Goal: Information Seeking & Learning: Learn about a topic

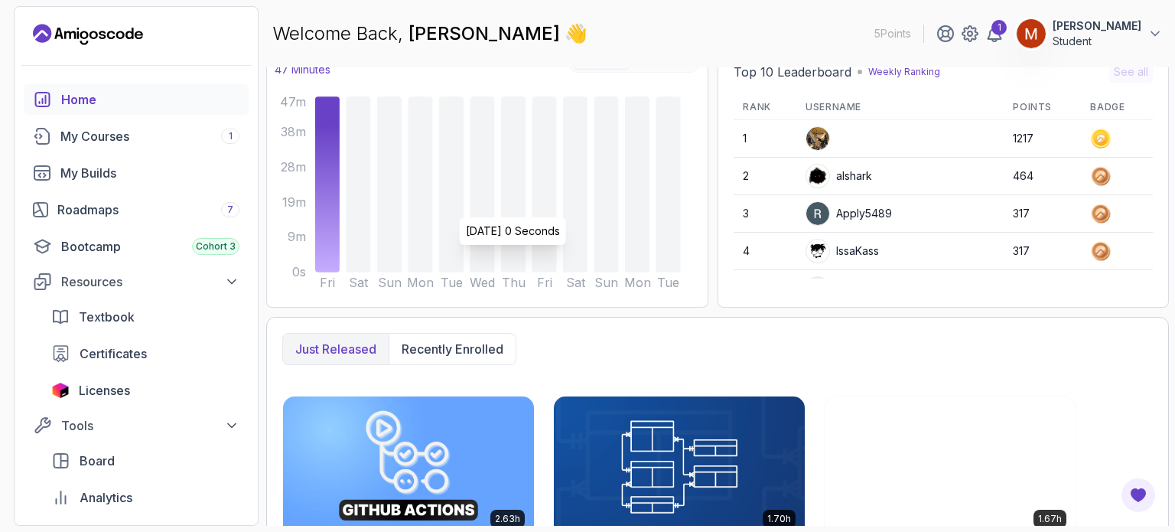
scroll to position [168, 0]
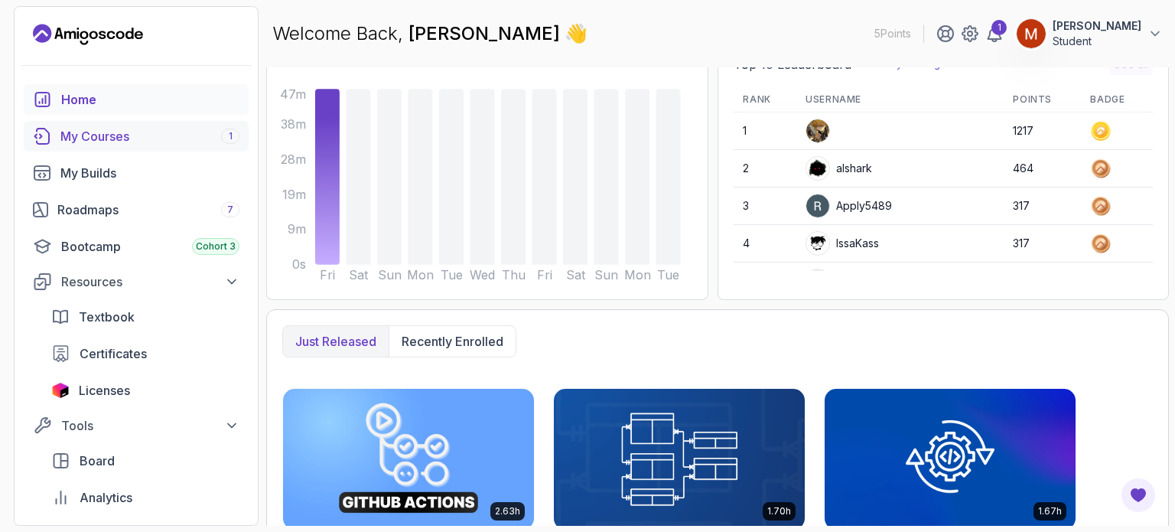
click at [191, 144] on div "My Courses 1" at bounding box center [149, 136] width 179 height 18
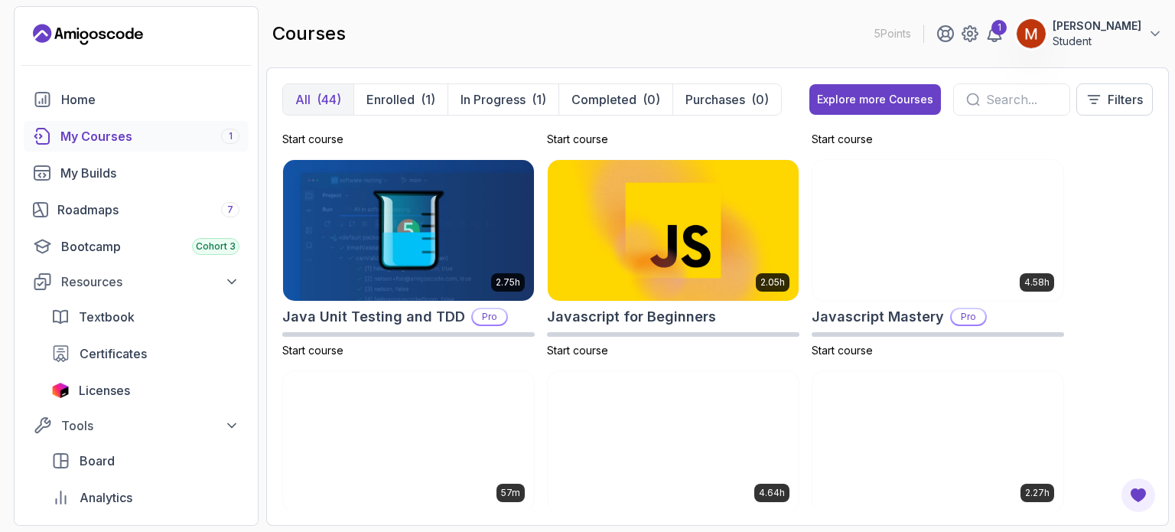
scroll to position [1669, 0]
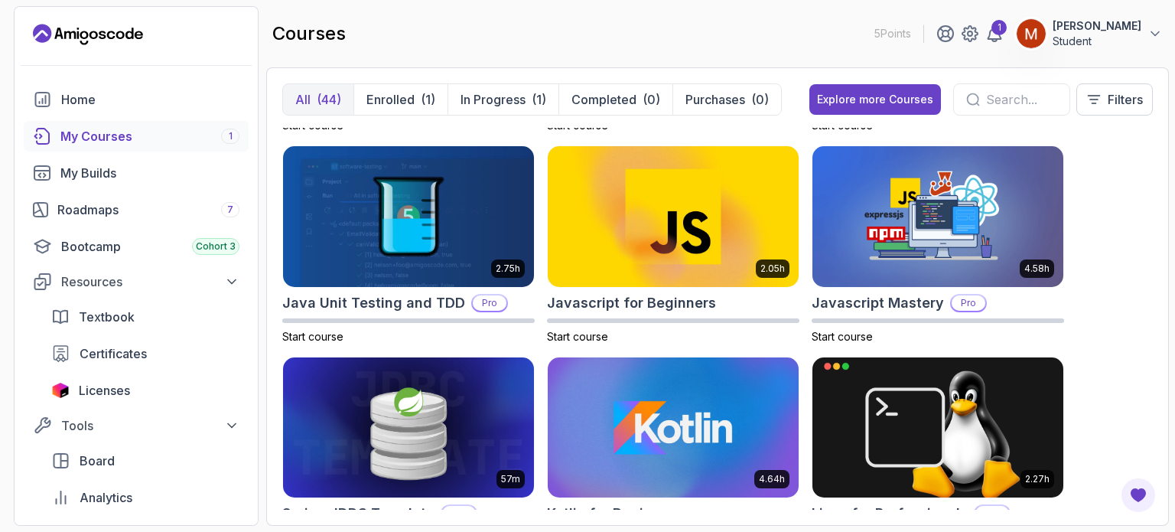
click at [265, 382] on section "5 Points 1 MAKESH VARAN Student Home My Courses 1 My Builds Roadmaps 7 Bootcamp…" at bounding box center [587, 266] width 1175 height 532
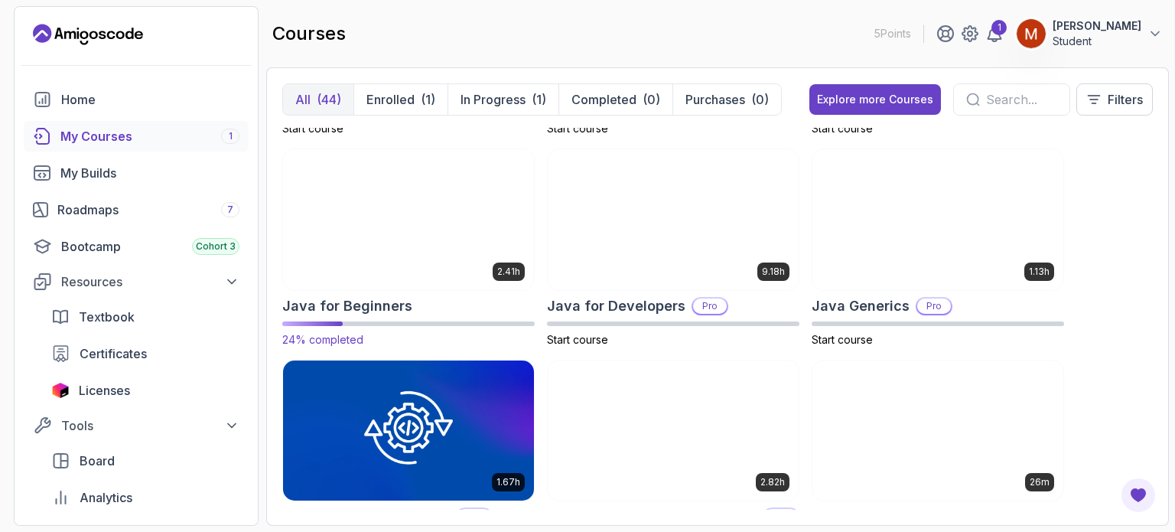
scroll to position [1037, 0]
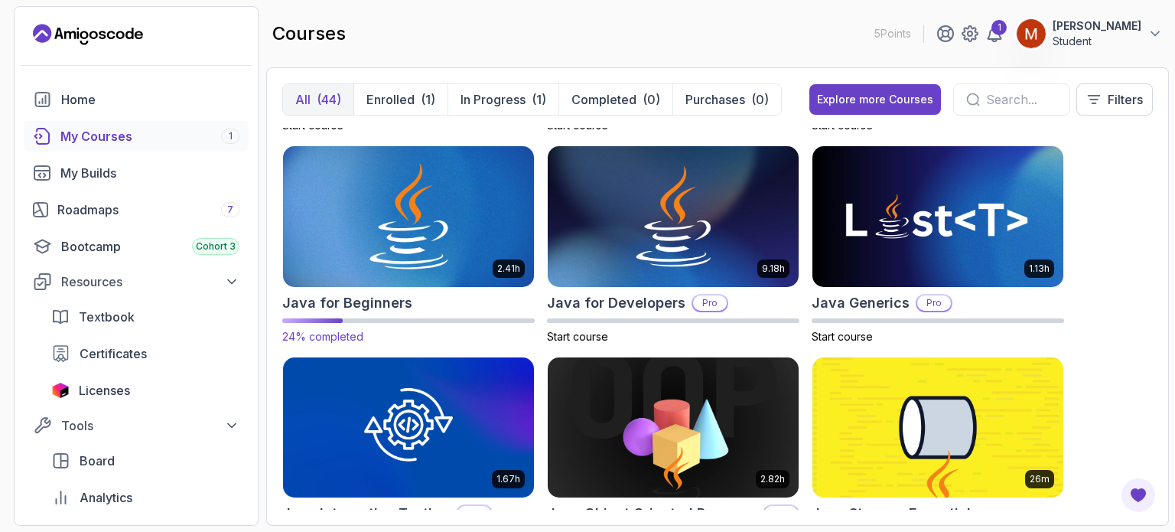
click at [375, 284] on img at bounding box center [408, 217] width 263 height 148
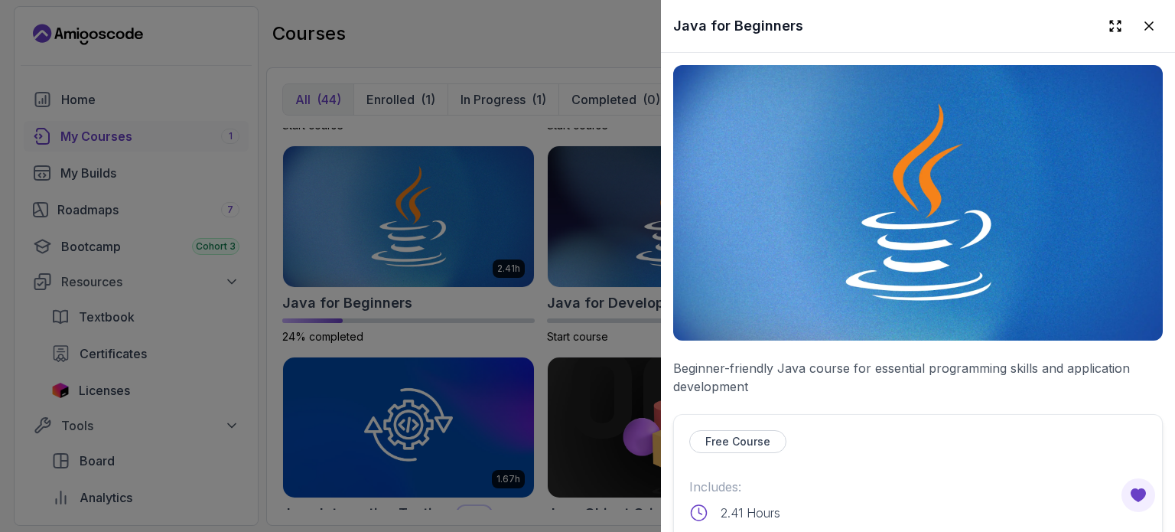
scroll to position [321, 0]
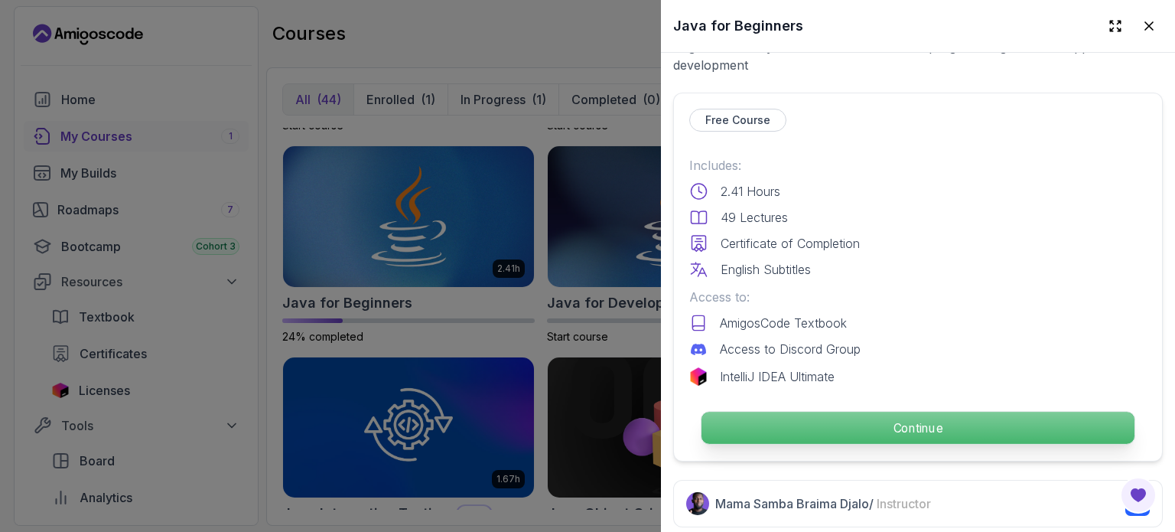
click at [804, 412] on p "Continue" at bounding box center [918, 428] width 433 height 32
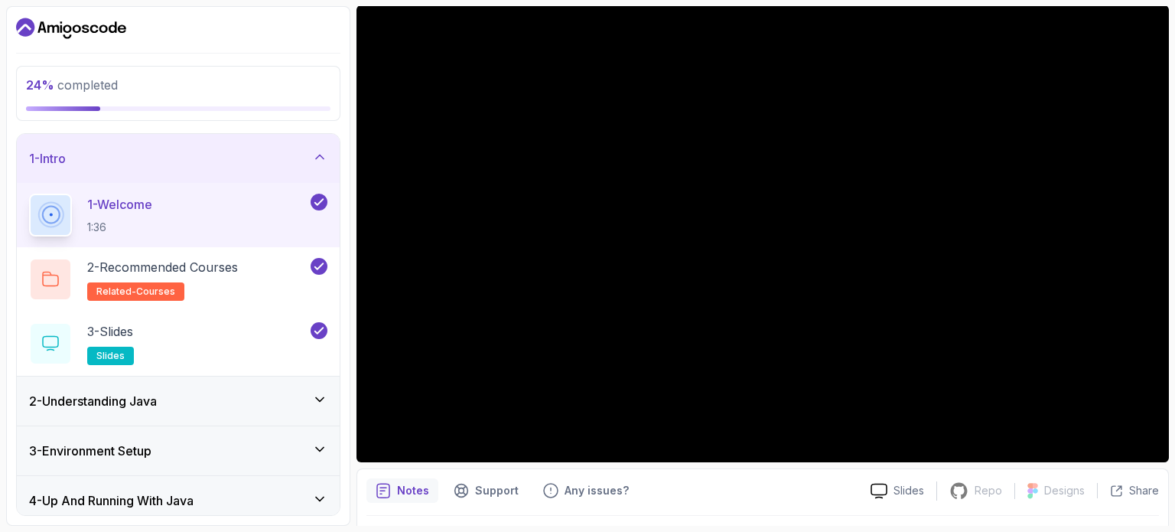
scroll to position [132, 0]
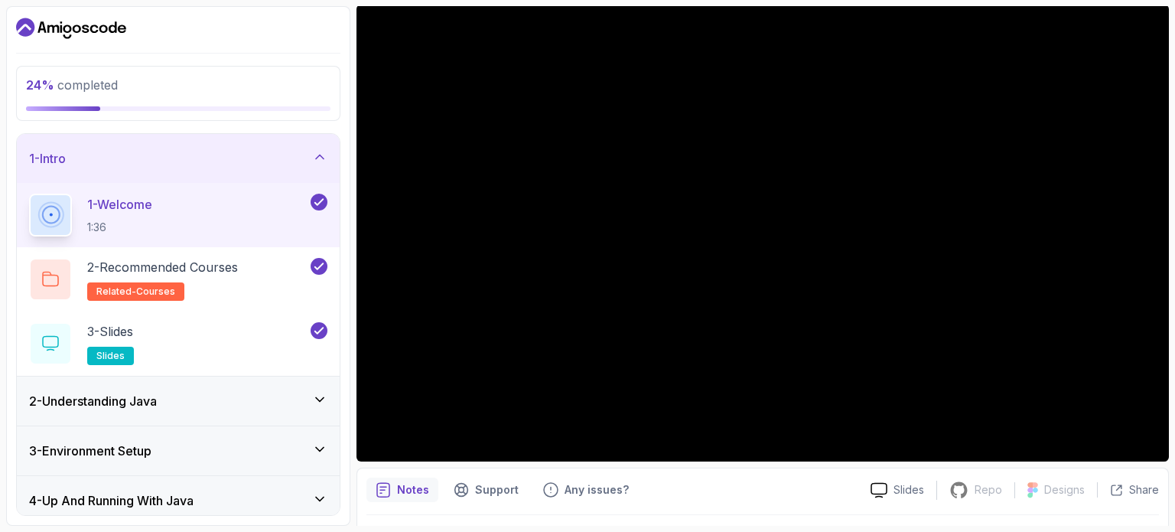
click at [248, 400] on div "2 - Understanding Java" at bounding box center [178, 401] width 298 height 18
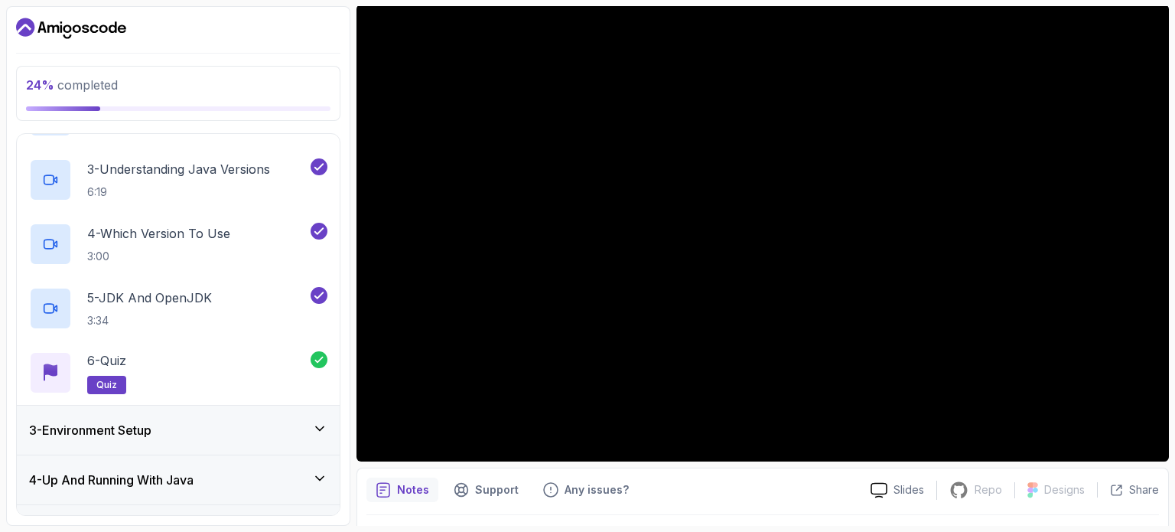
scroll to position [220, 0]
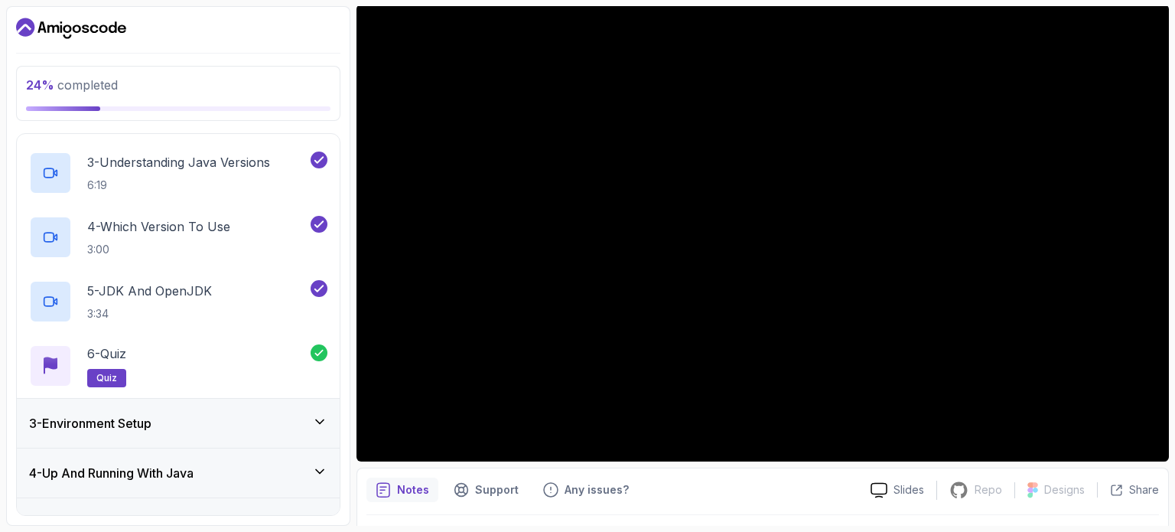
click at [256, 427] on div "3 - Environment Setup" at bounding box center [178, 423] width 298 height 18
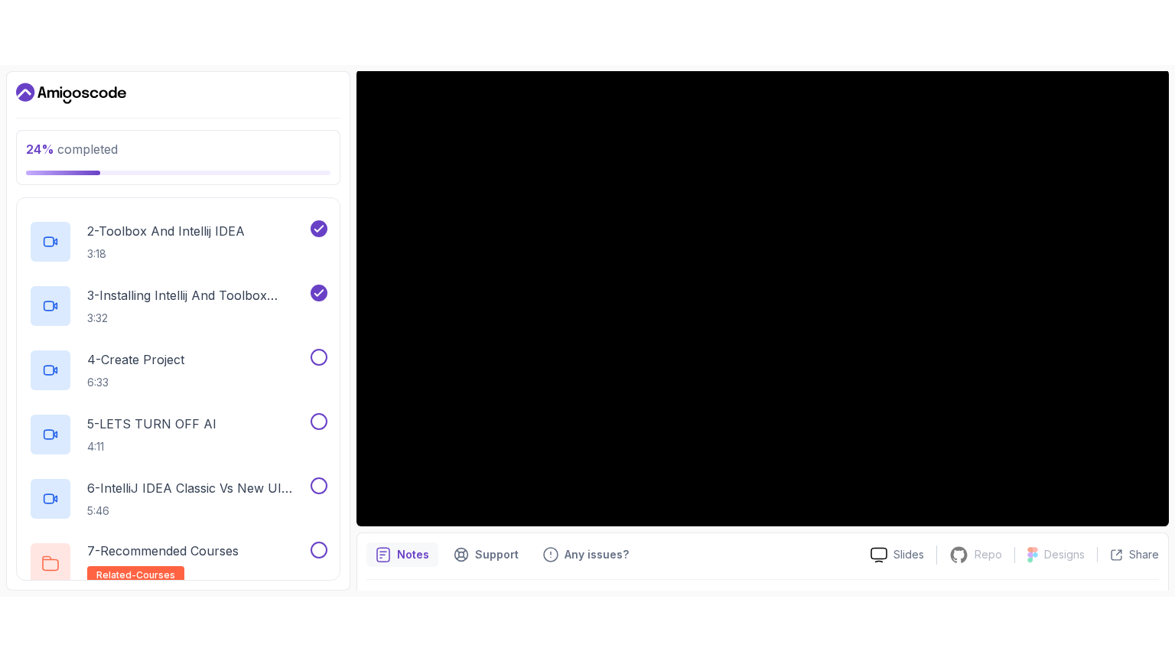
scroll to position [202, 0]
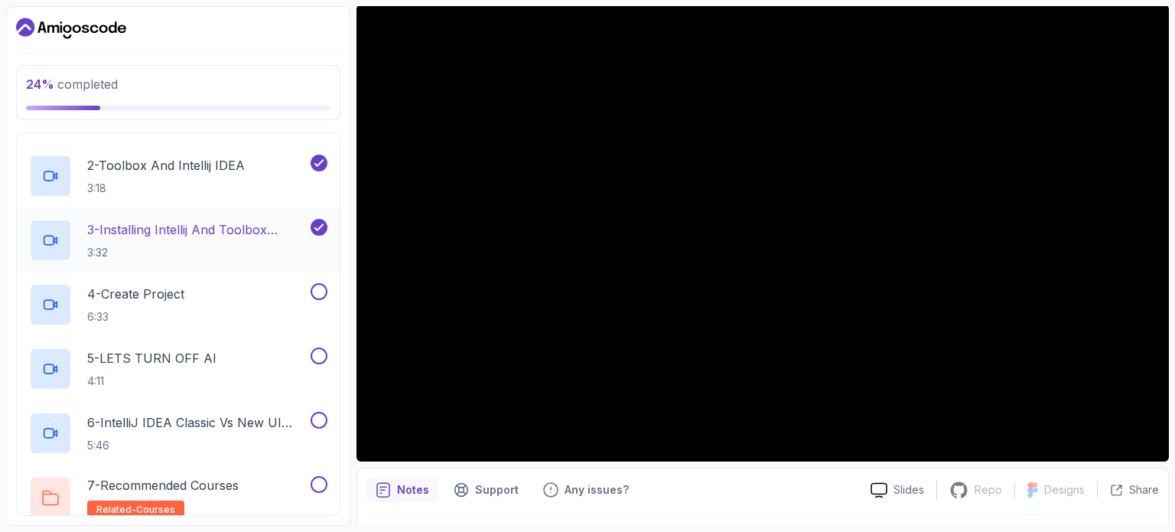
click at [262, 256] on p "3:32" at bounding box center [197, 252] width 220 height 15
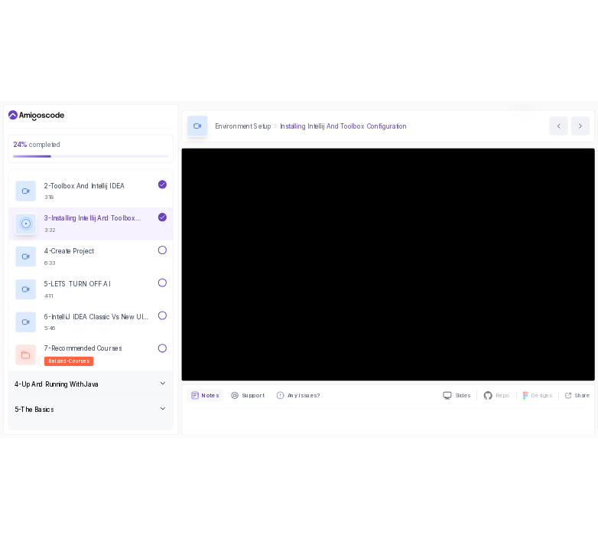
scroll to position [132, 0]
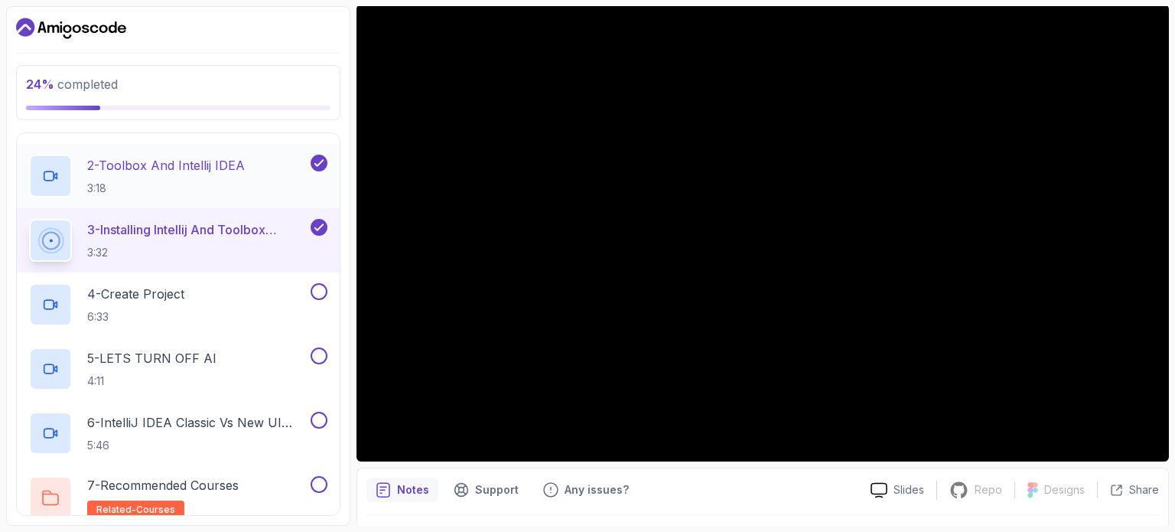
click at [197, 184] on p "3:18" at bounding box center [166, 188] width 158 height 15
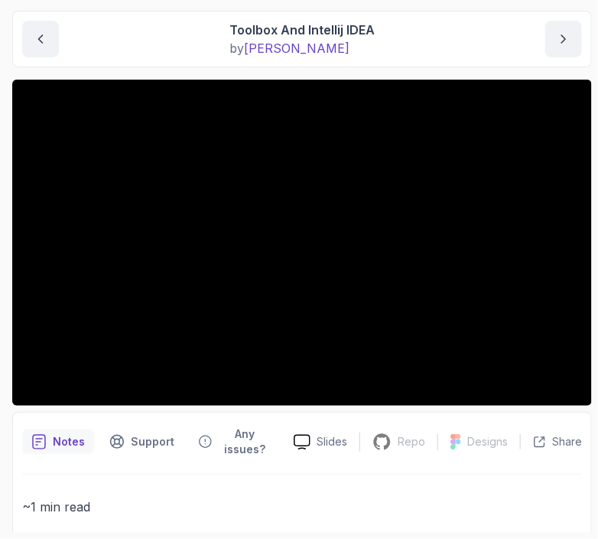
scroll to position [155, 0]
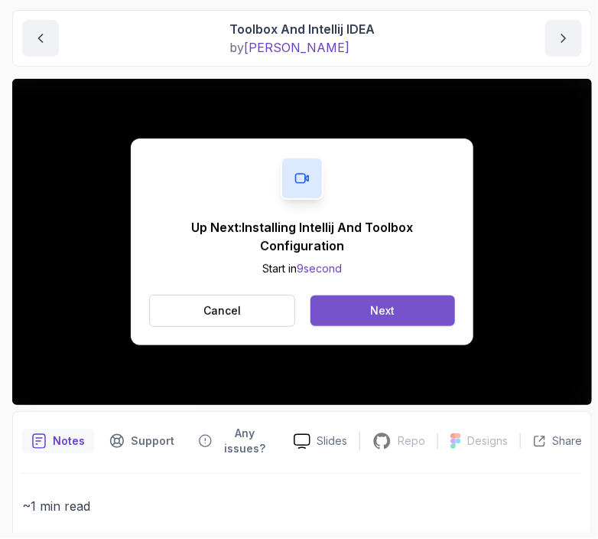
click at [382, 298] on button "Next" at bounding box center [383, 310] width 145 height 31
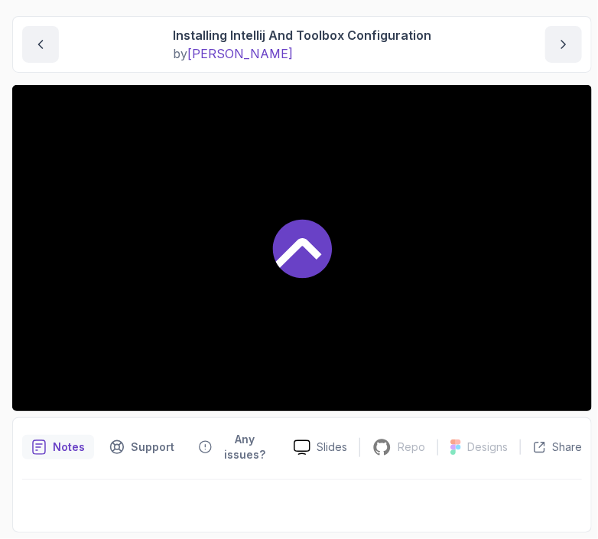
scroll to position [148, 0]
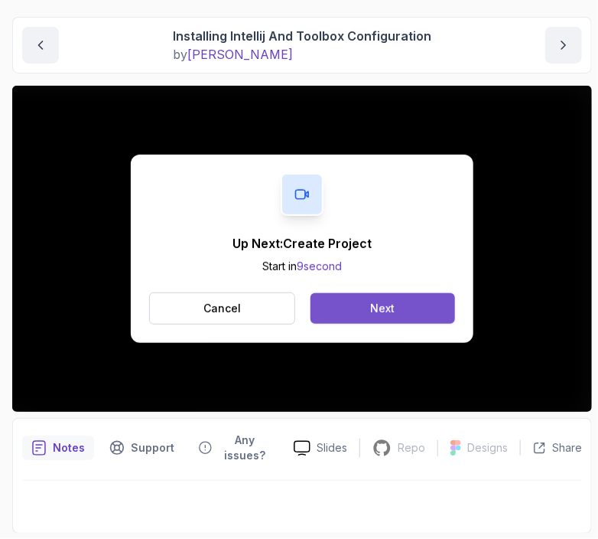
click at [381, 301] on div "Next" at bounding box center [382, 308] width 24 height 15
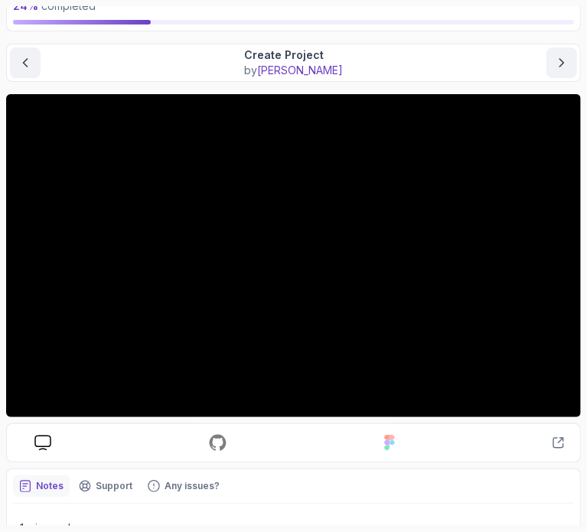
scroll to position [99, 0]
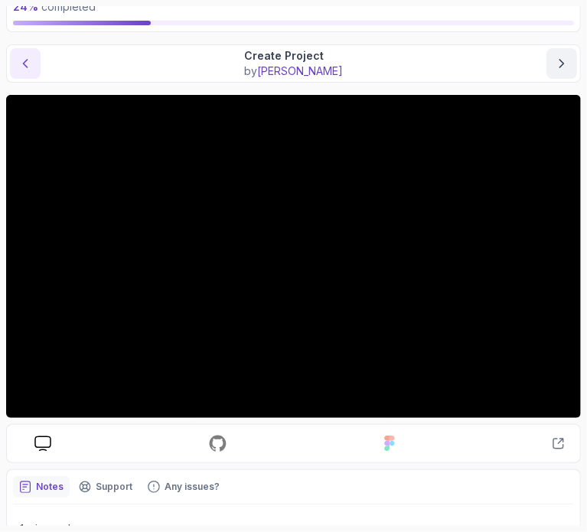
click at [18, 53] on button "previous content" at bounding box center [25, 63] width 31 height 31
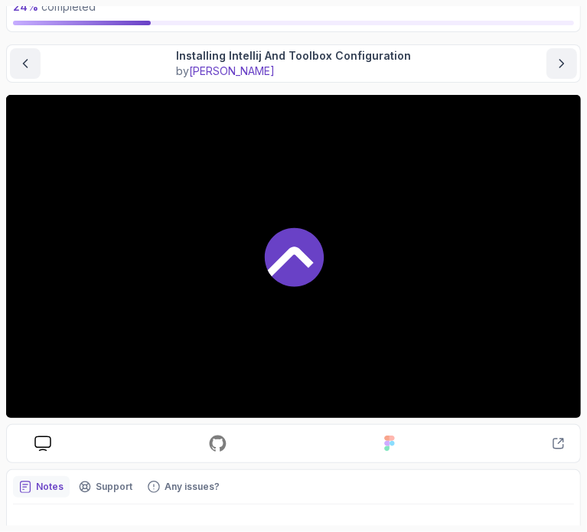
click at [49, 216] on div at bounding box center [293, 256] width 575 height 323
click at [97, 473] on div "Notes Support Any issues? Slides Repo Repository not available Designs Design n…" at bounding box center [293, 528] width 575 height 118
click at [31, 59] on icon "previous content" at bounding box center [25, 63] width 15 height 15
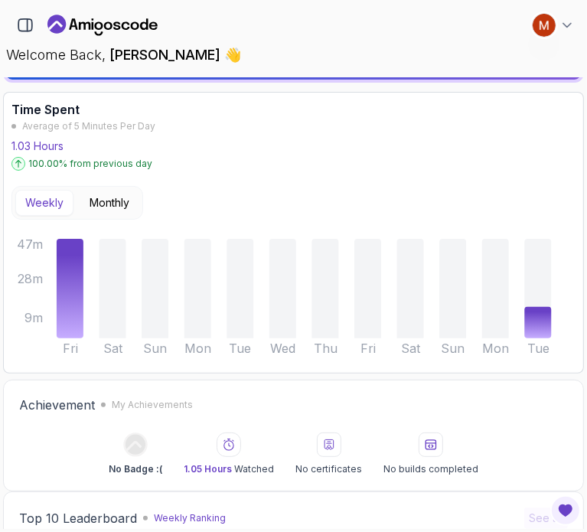
scroll to position [119, 0]
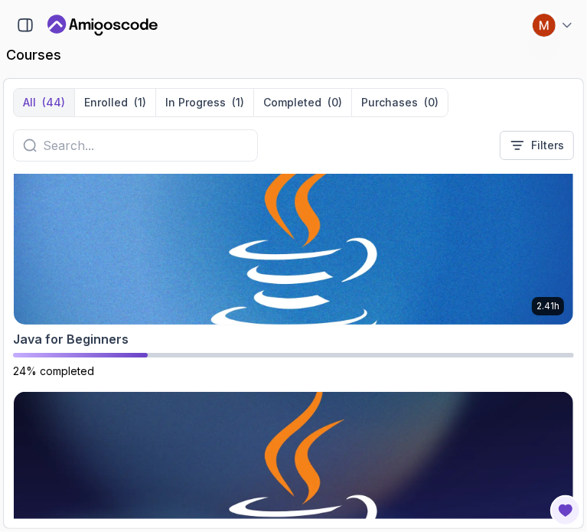
scroll to position [3896, 0]
click at [165, 244] on img at bounding box center [293, 230] width 559 height 190
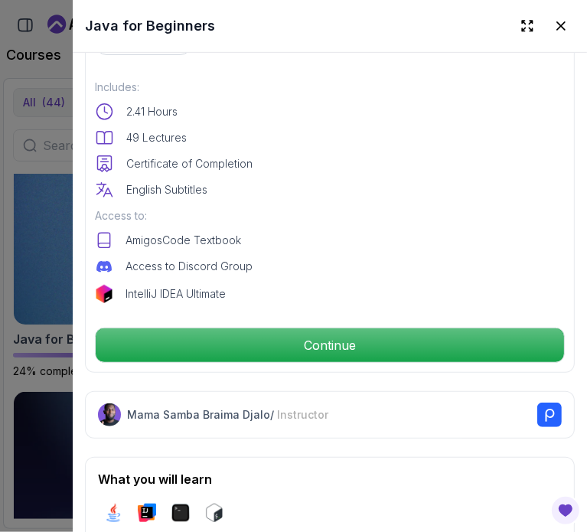
scroll to position [392, 0]
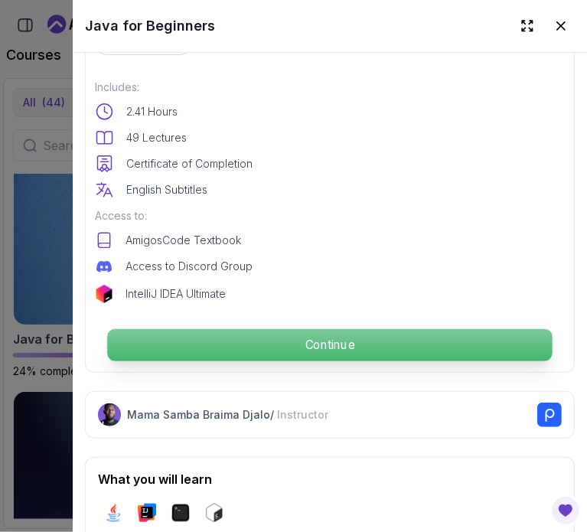
click at [337, 329] on p "Continue" at bounding box center [329, 345] width 445 height 32
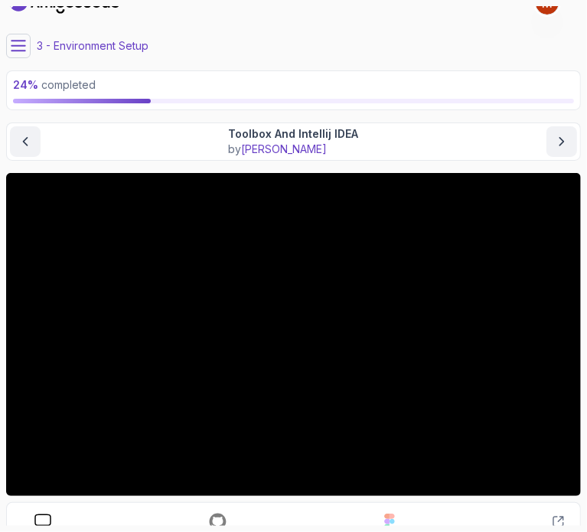
scroll to position [21, 0]
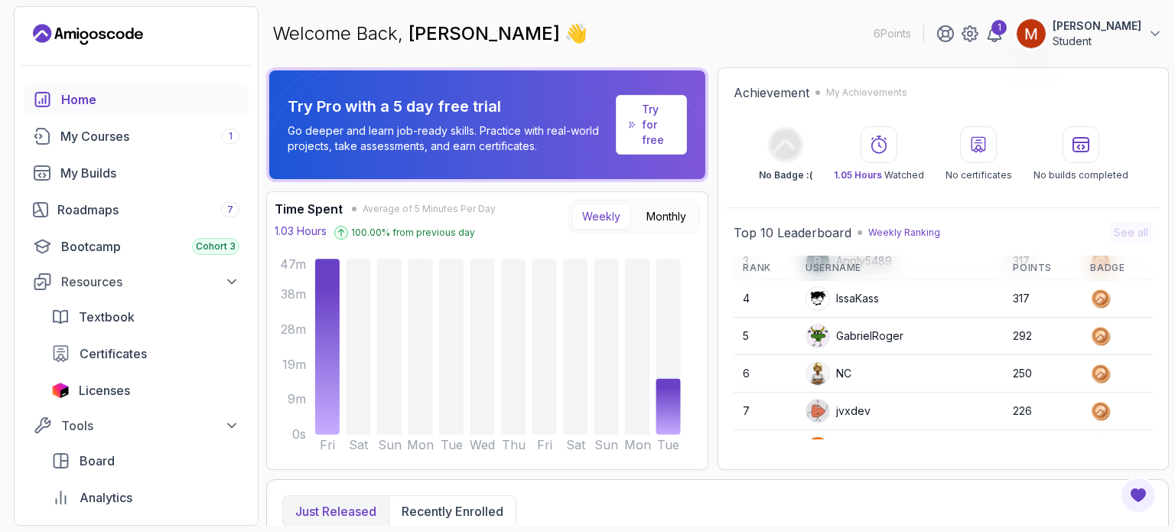
click at [784, 157] on icon at bounding box center [785, 144] width 30 height 30
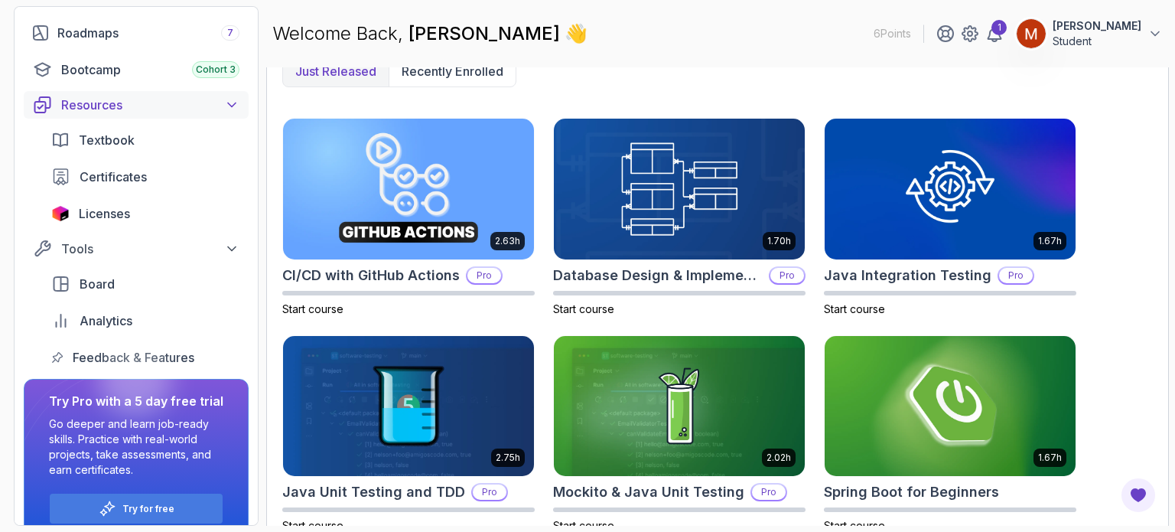
scroll to position [176, 0]
click at [231, 238] on button "Tools" at bounding box center [136, 250] width 225 height 28
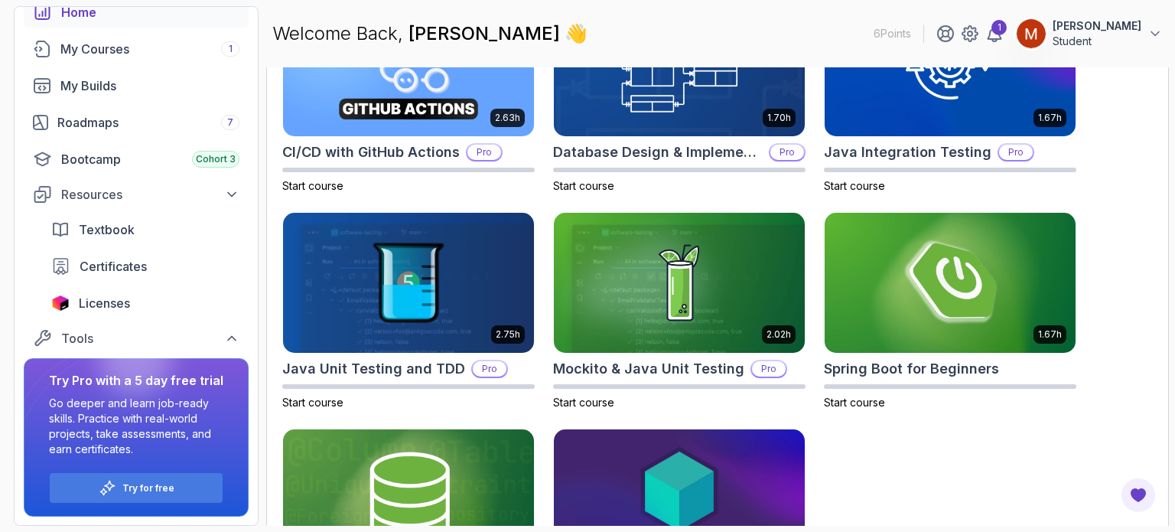
scroll to position [679, 0]
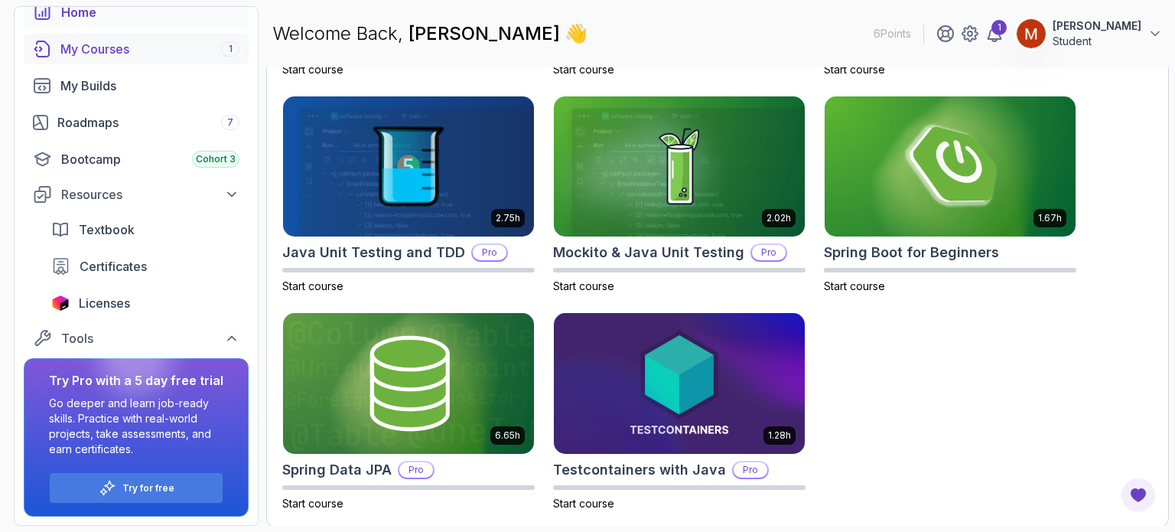
click at [210, 57] on div "My Courses 1" at bounding box center [149, 49] width 179 height 18
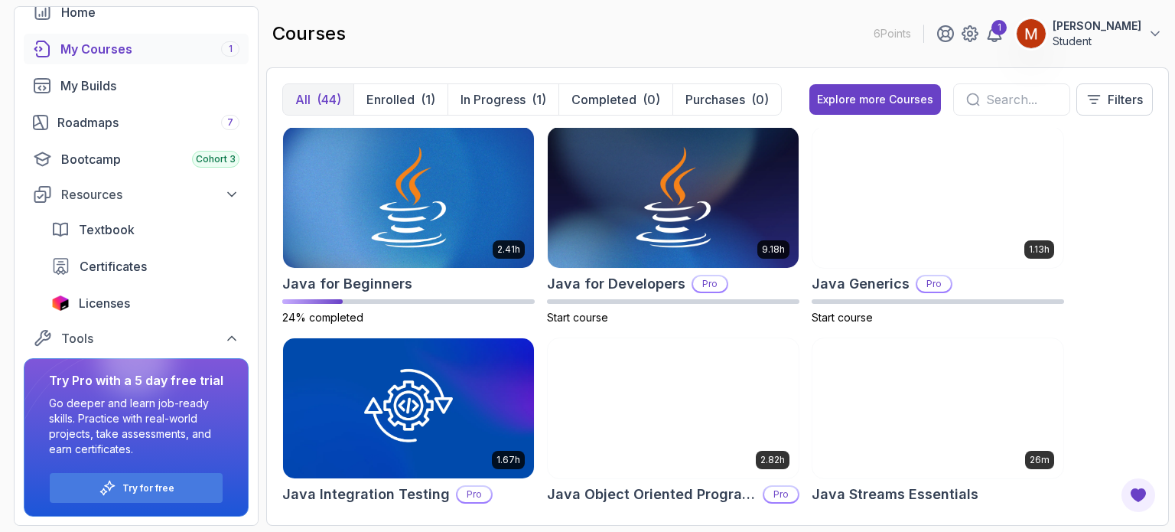
scroll to position [1055, 0]
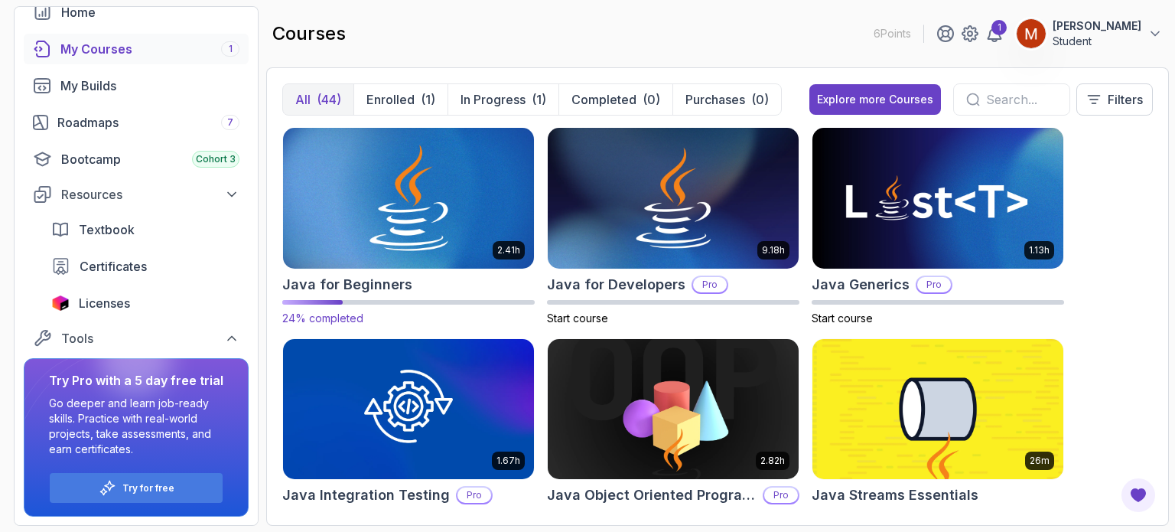
click at [476, 217] on img at bounding box center [408, 199] width 263 height 148
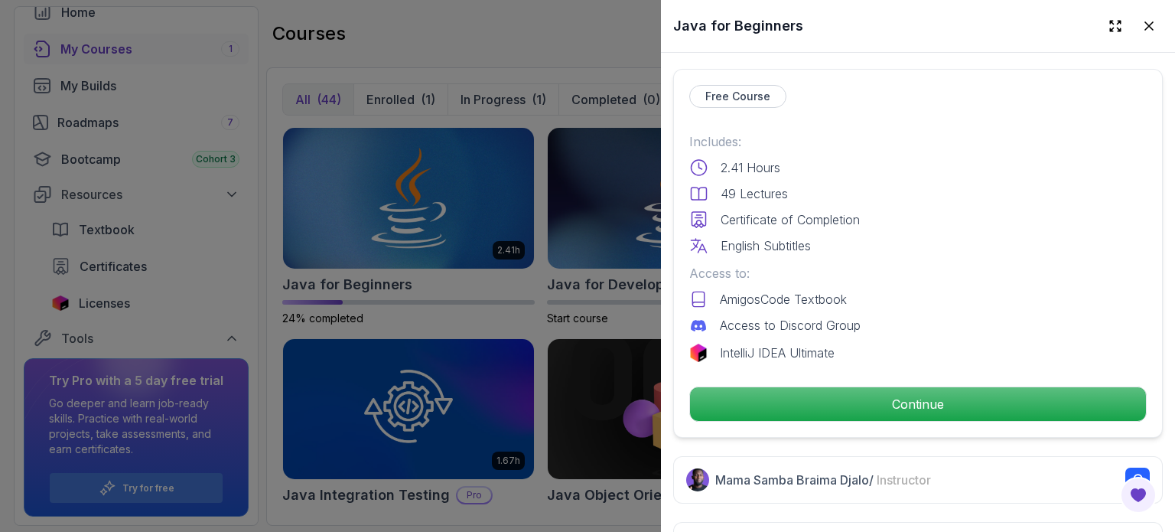
scroll to position [346, 0]
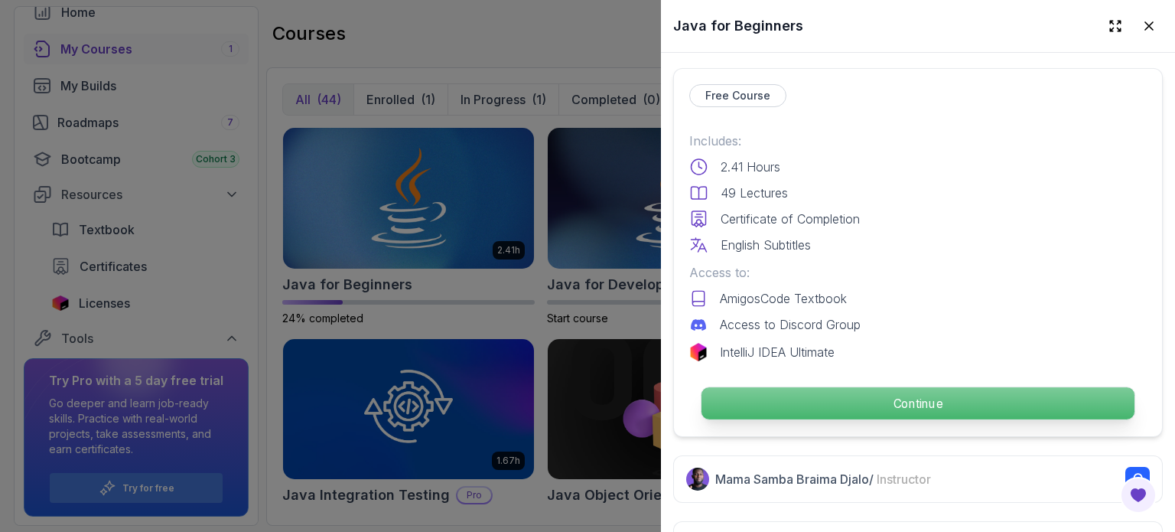
click at [783, 400] on p "Continue" at bounding box center [918, 403] width 433 height 32
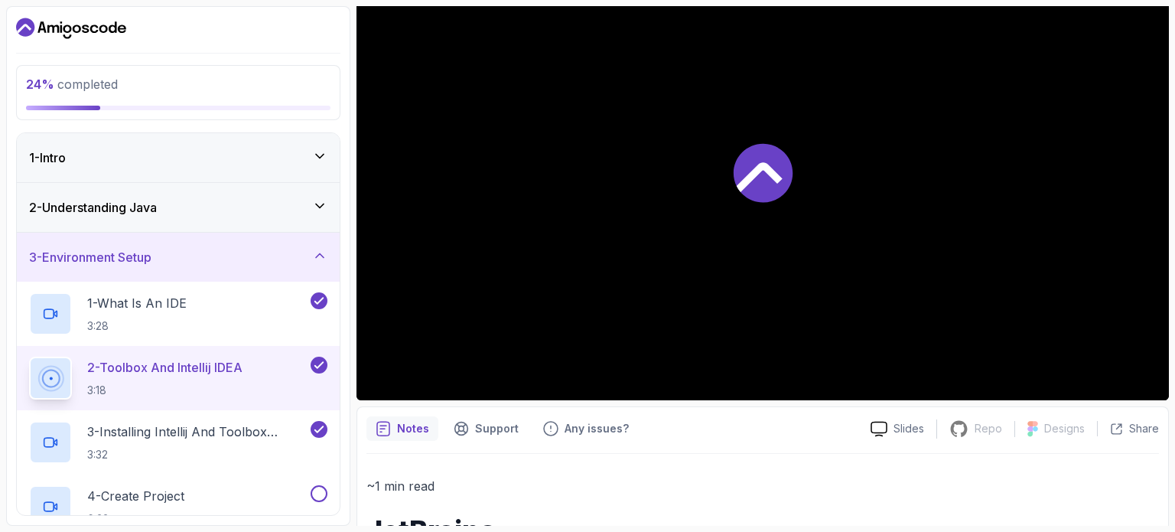
scroll to position [193, 0]
click at [309, 417] on div "3 - Installing Intellij And Toolbox Configuration 3:32" at bounding box center [178, 442] width 323 height 64
click at [272, 474] on div "4 - Create Project 6:33" at bounding box center [178, 506] width 323 height 64
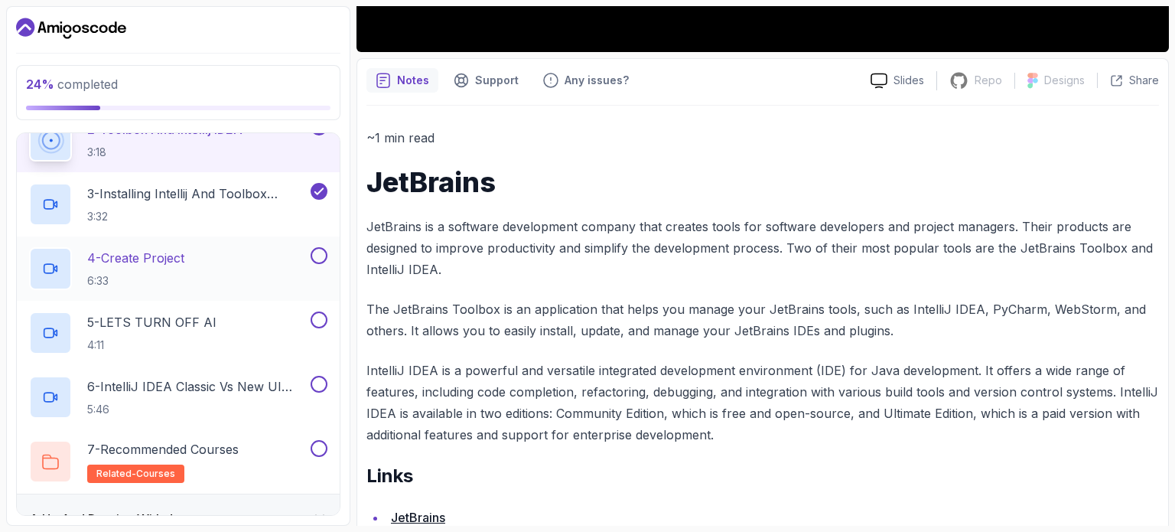
scroll to position [213, 0]
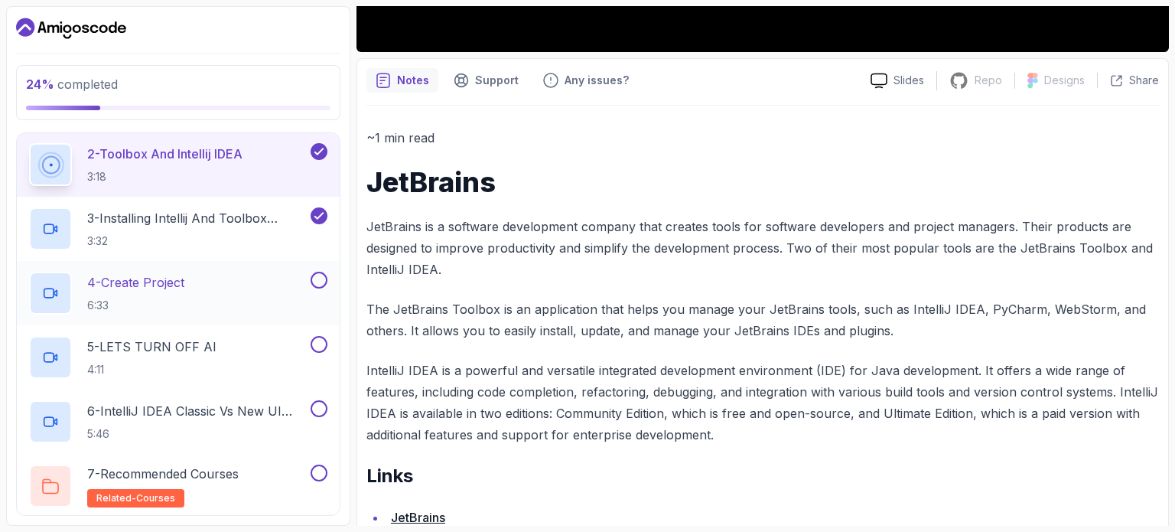
click at [236, 295] on div "4 - Create Project 6:33" at bounding box center [168, 293] width 278 height 43
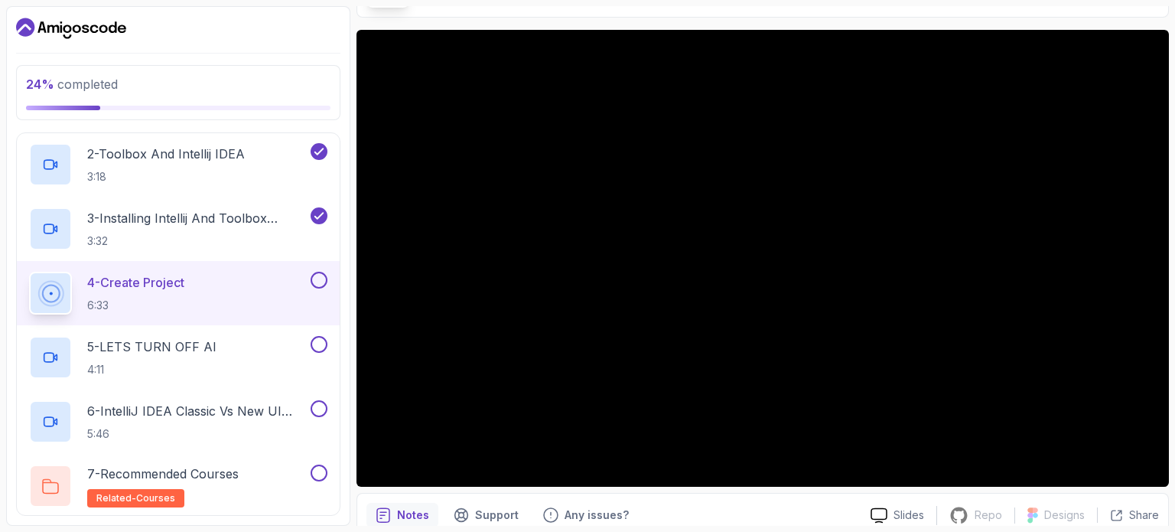
scroll to position [104, 0]
